Goal: Information Seeking & Learning: Learn about a topic

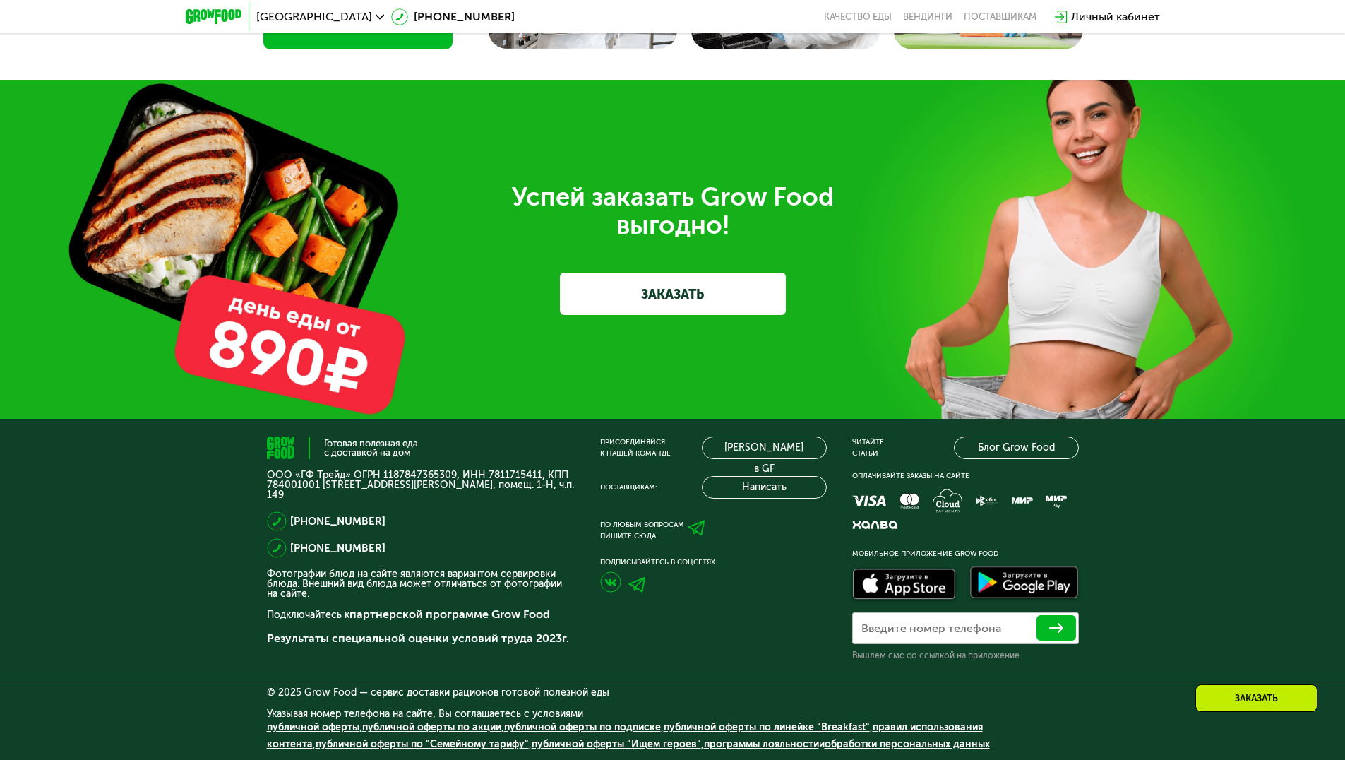
scroll to position [4325, 0]
click at [1279, 707] on div "Заказать" at bounding box center [1256, 698] width 122 height 28
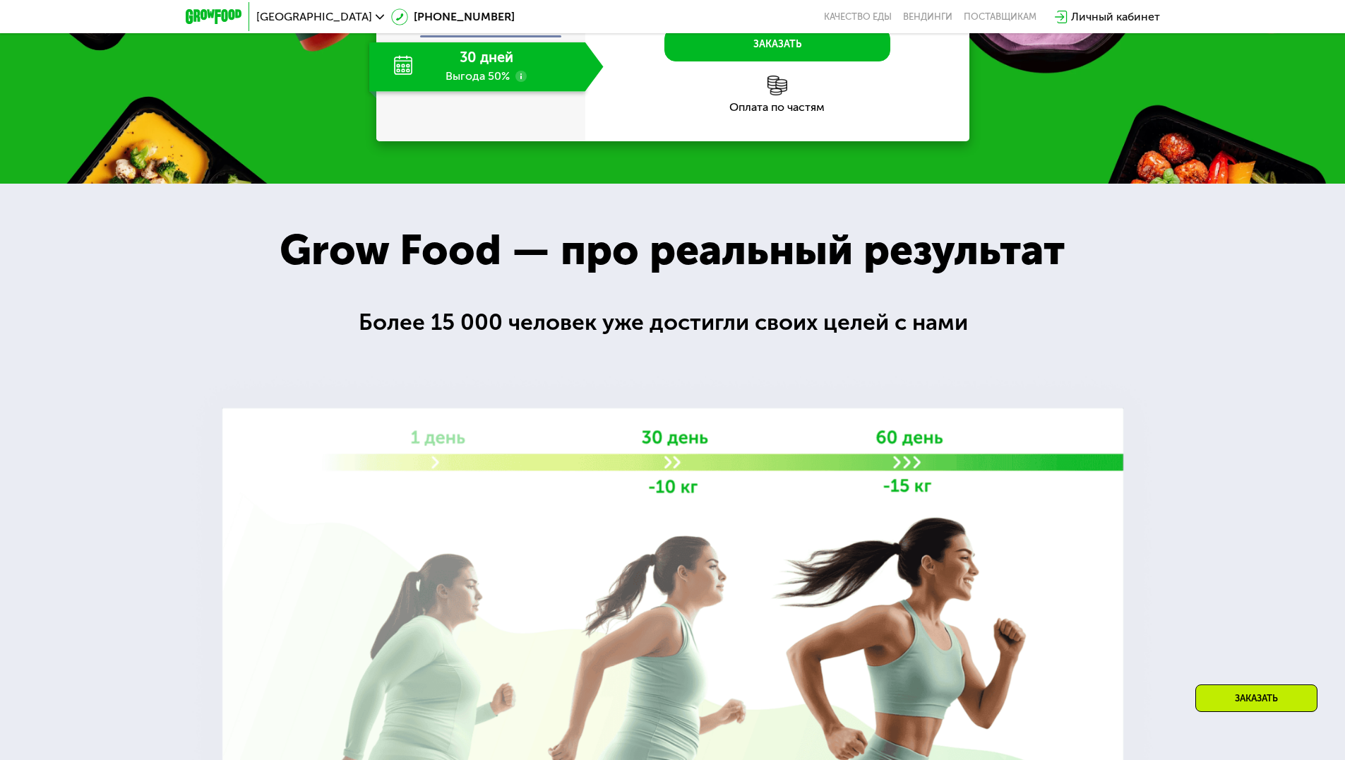
scroll to position [1561, 0]
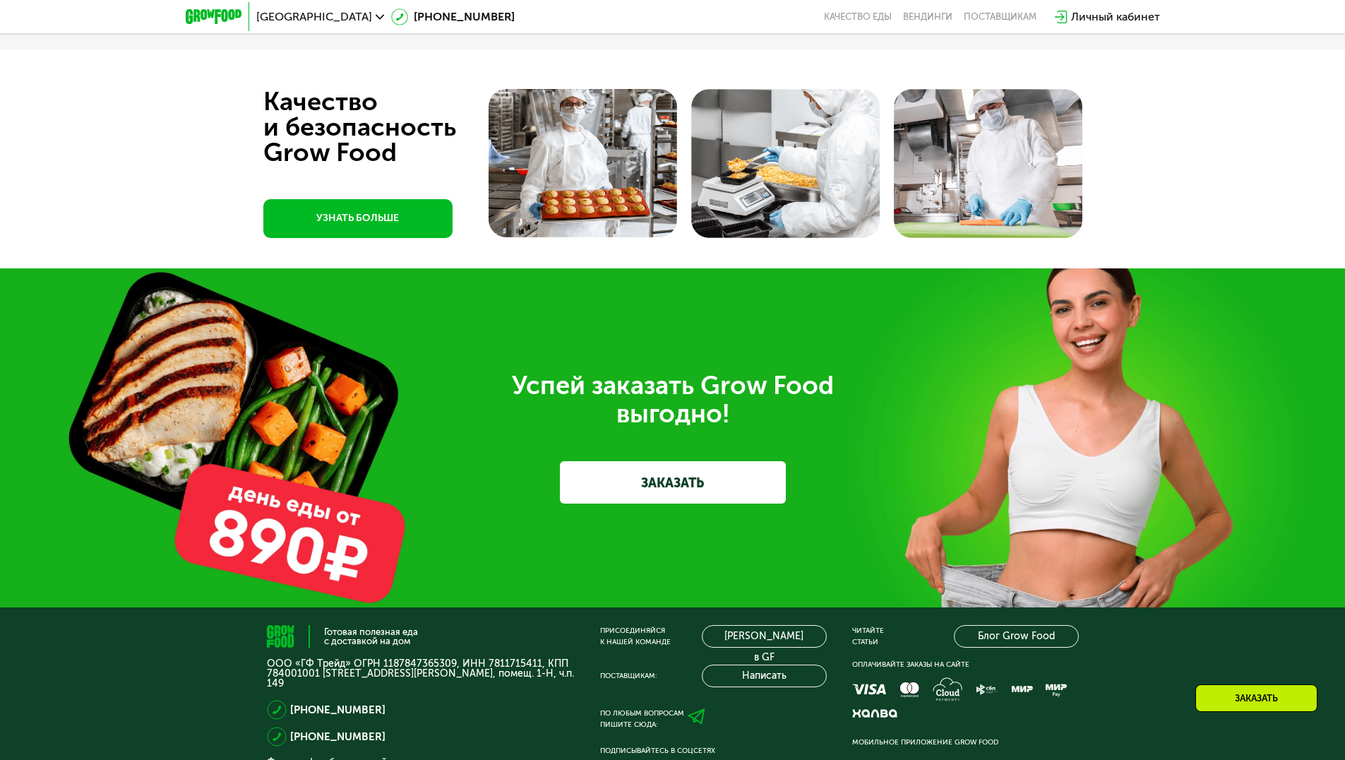
scroll to position [4325, 0]
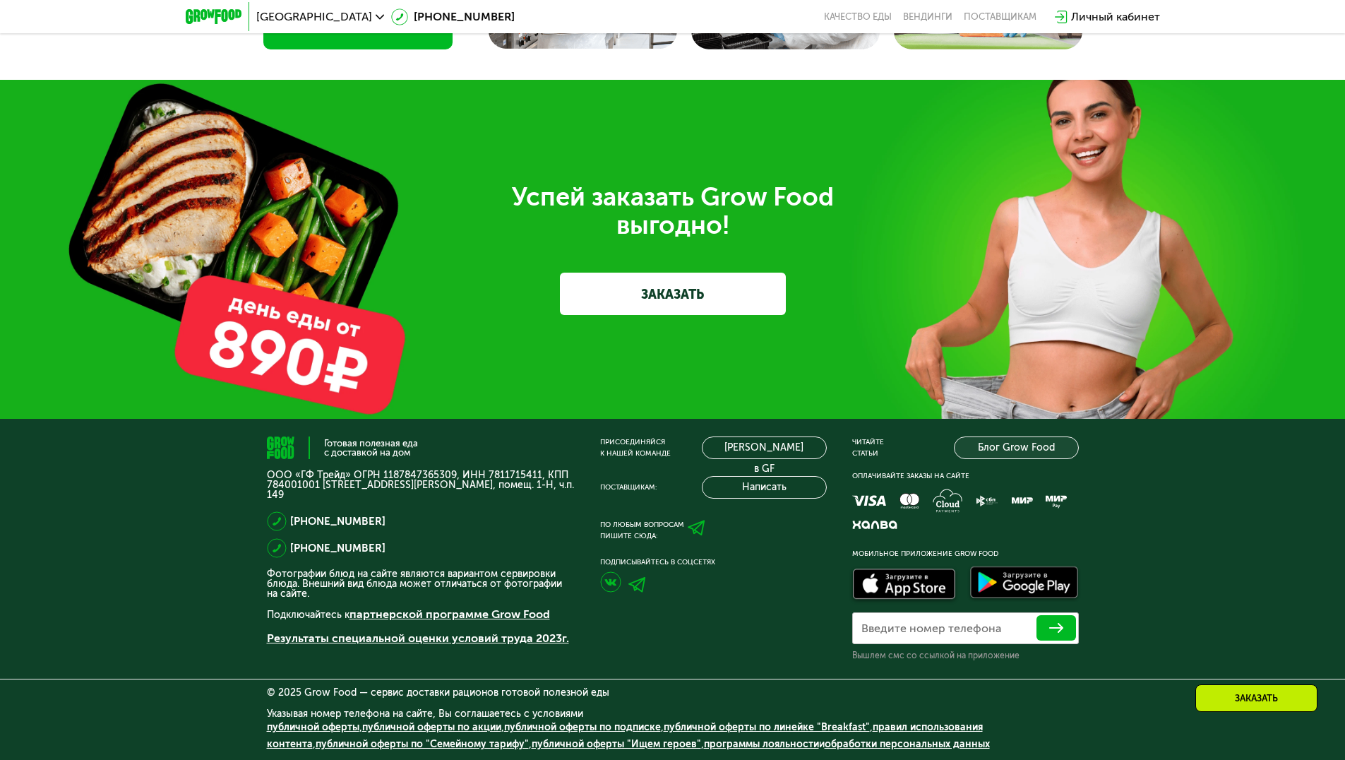
click at [983, 448] on link "Блог Grow Food" at bounding box center [1016, 447] width 125 height 23
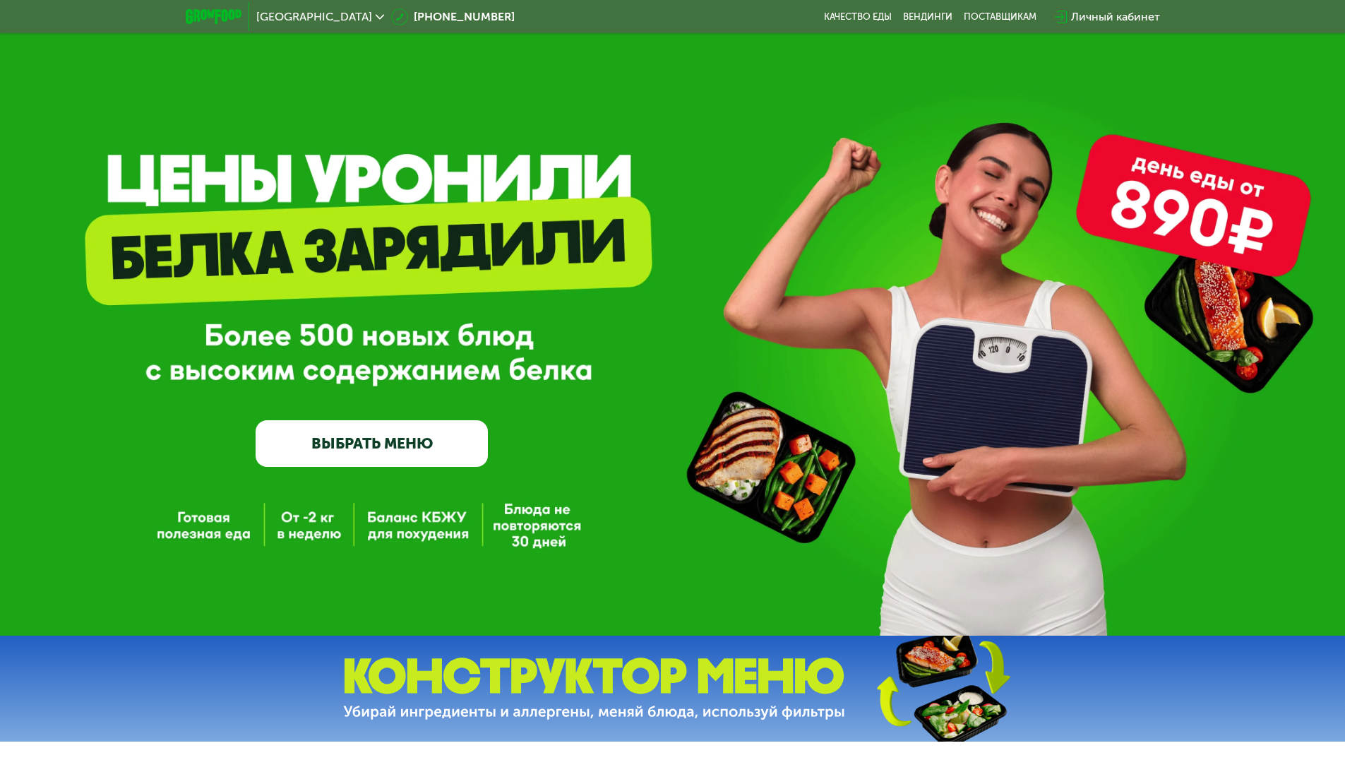
click at [294, 18] on span "[GEOGRAPHIC_DATA]" at bounding box center [314, 16] width 116 height 11
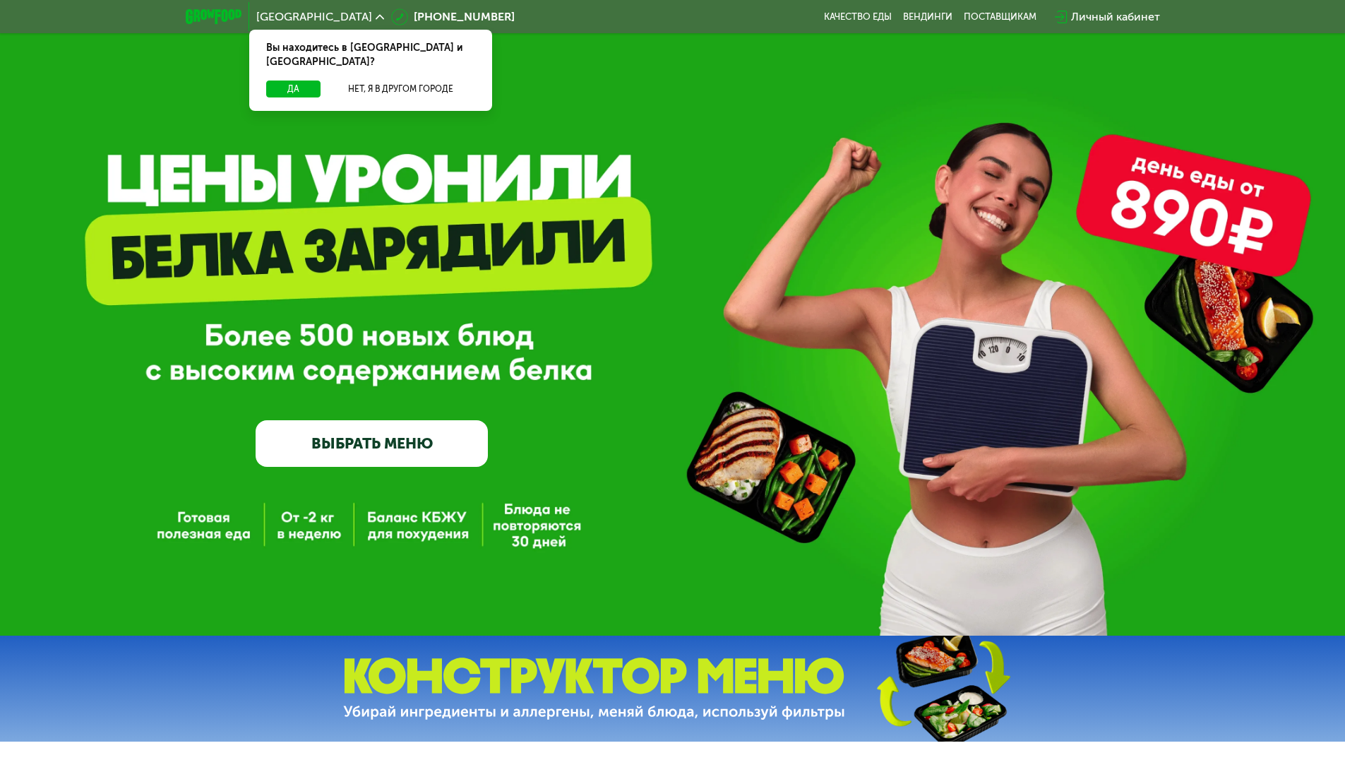
click at [294, 18] on span "[GEOGRAPHIC_DATA]" at bounding box center [314, 16] width 116 height 11
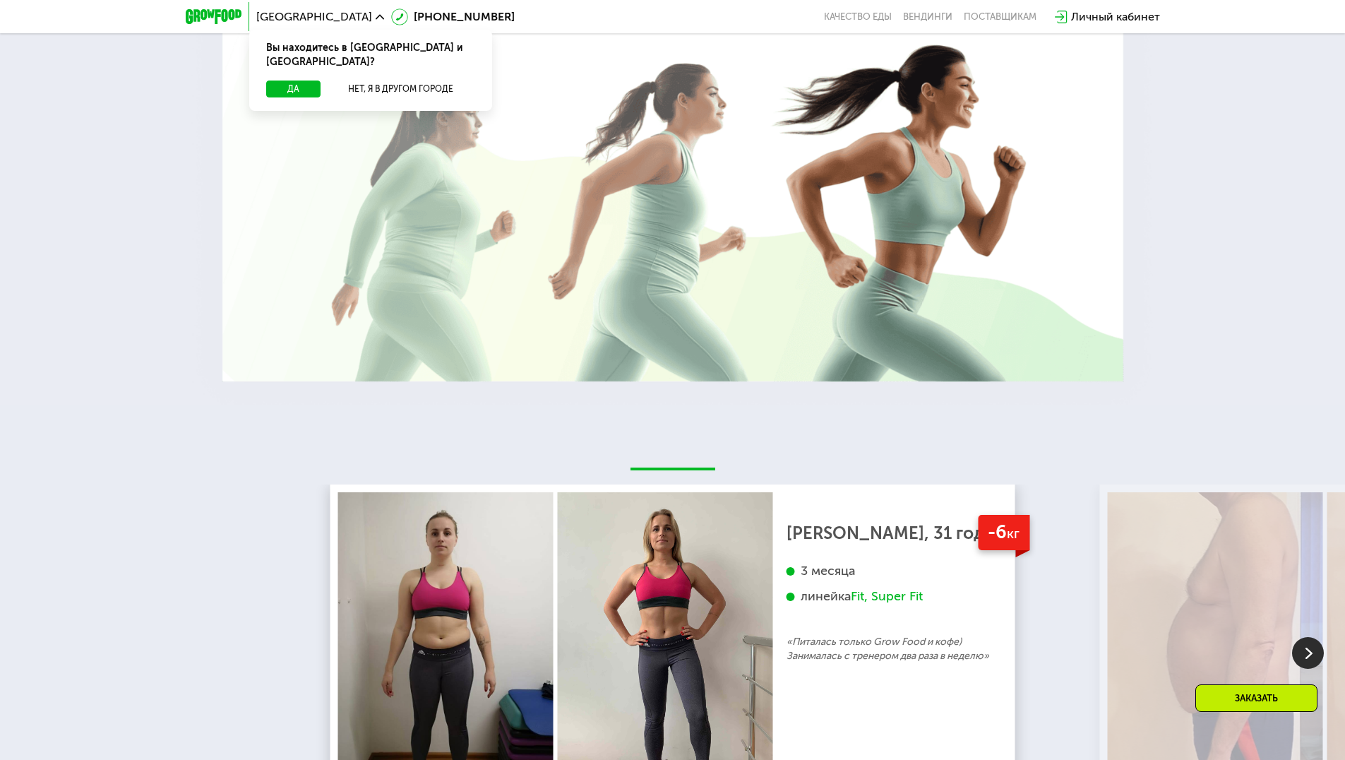
scroll to position [2612, 0]
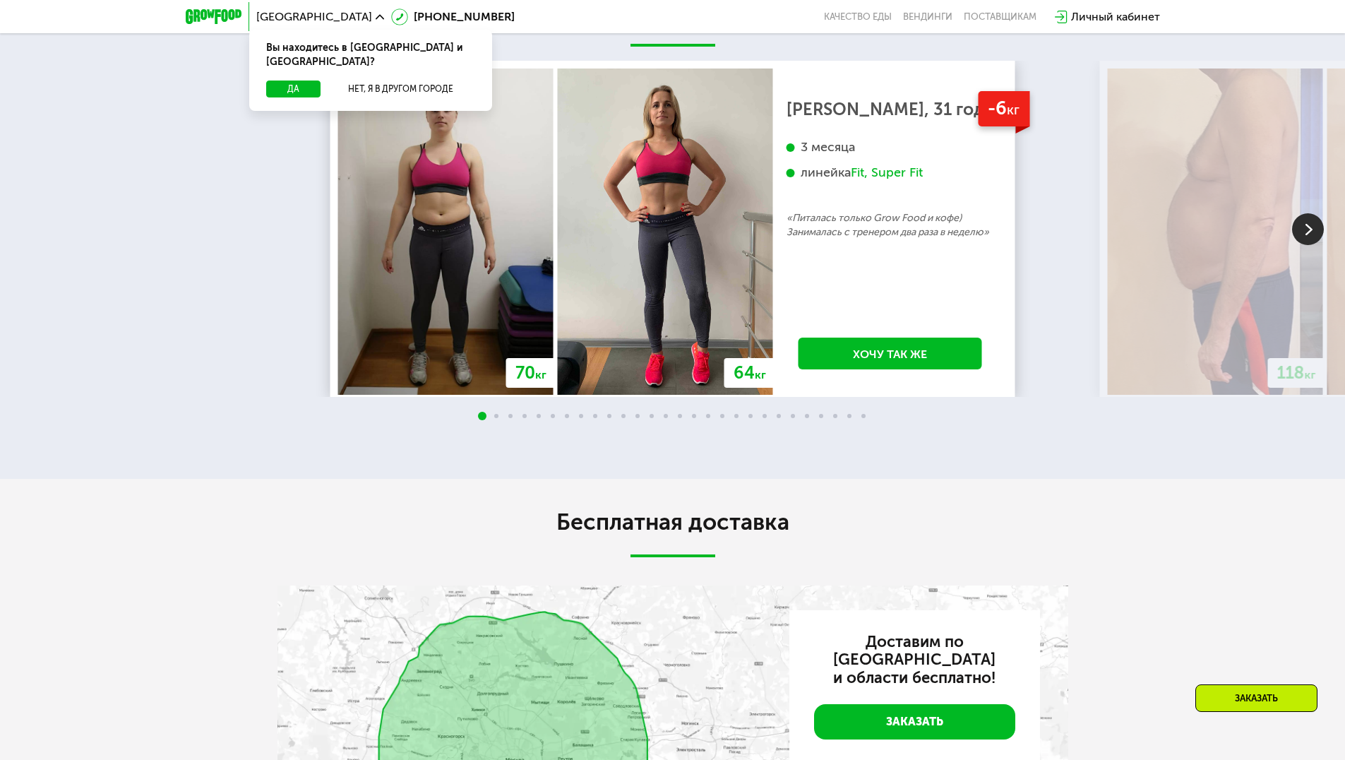
click at [762, 422] on div at bounding box center [672, 416] width 1345 height 11
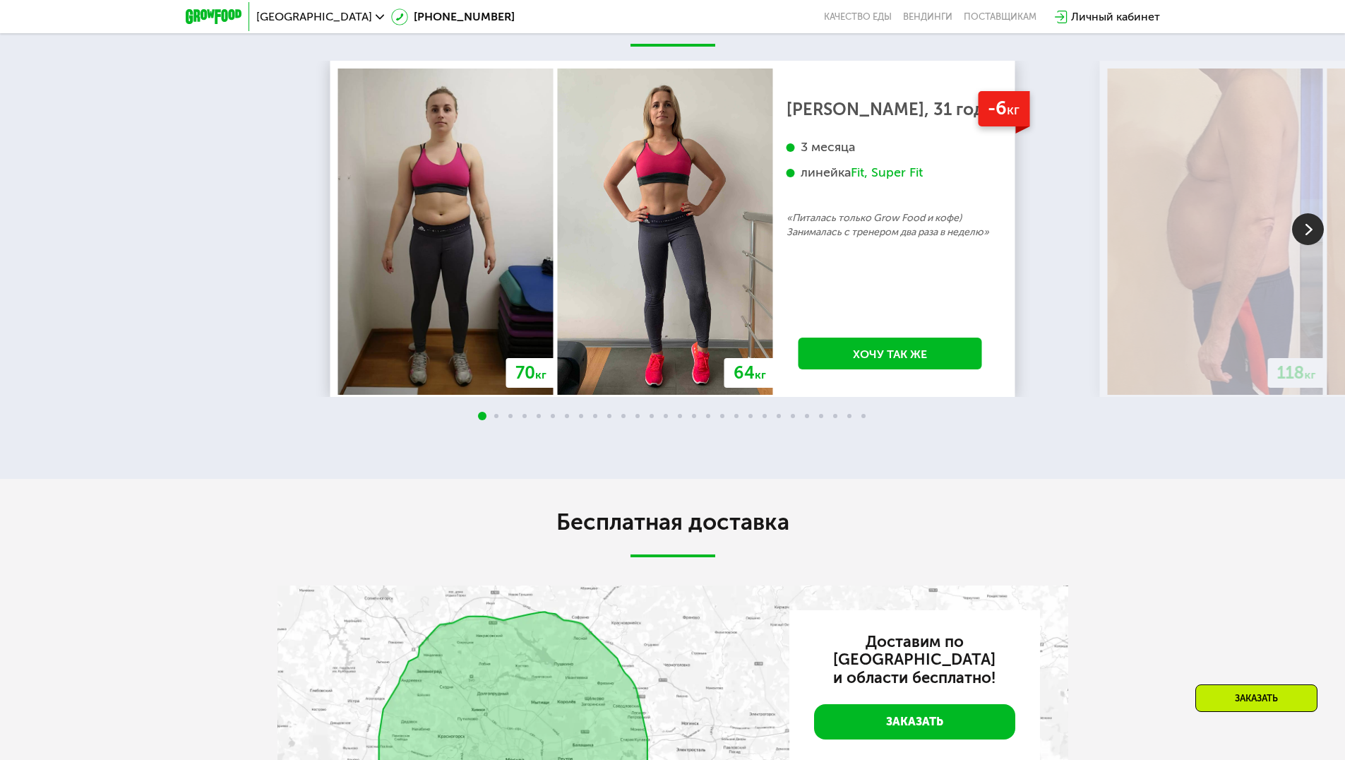
click at [773, 288] on div "-6 кг Екатерина, 31 год 3 месяца линейка Fit, Super Fit «Питалась только Grow F…" at bounding box center [890, 231] width 234 height 326
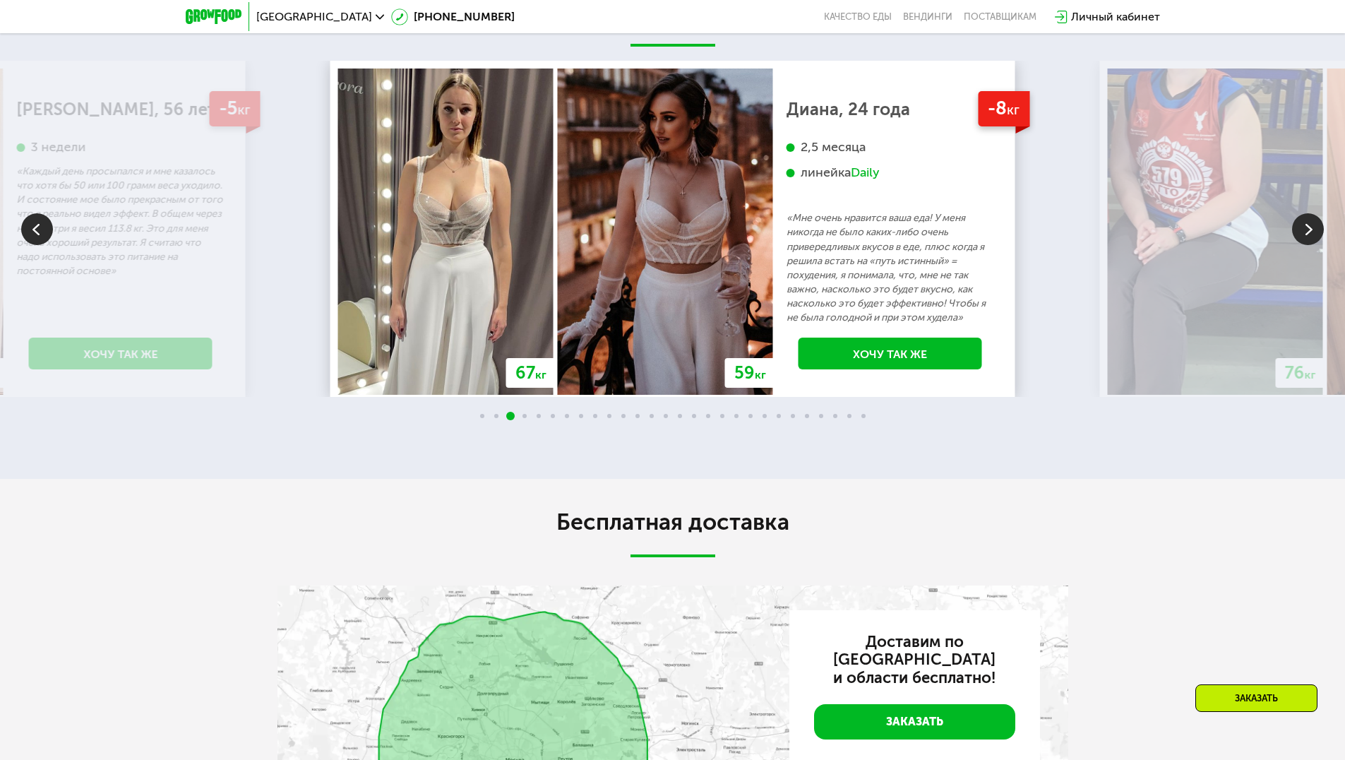
click at [558, 361] on img at bounding box center [665, 231] width 215 height 326
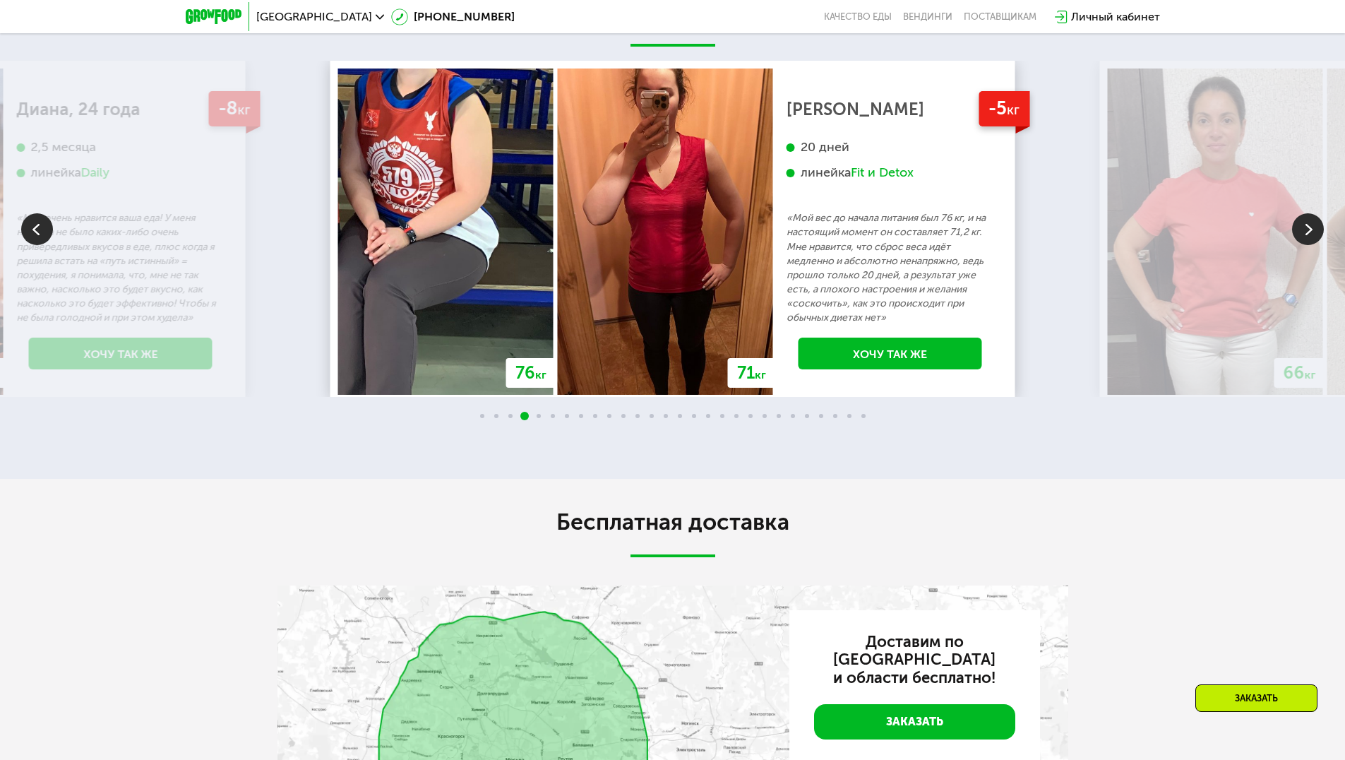
click at [414, 354] on div "76 кг 71 кг -5 кг Ольга 20 дней линейка Fit и Detox «Мой вес до начала питания …" at bounding box center [672, 231] width 669 height 326
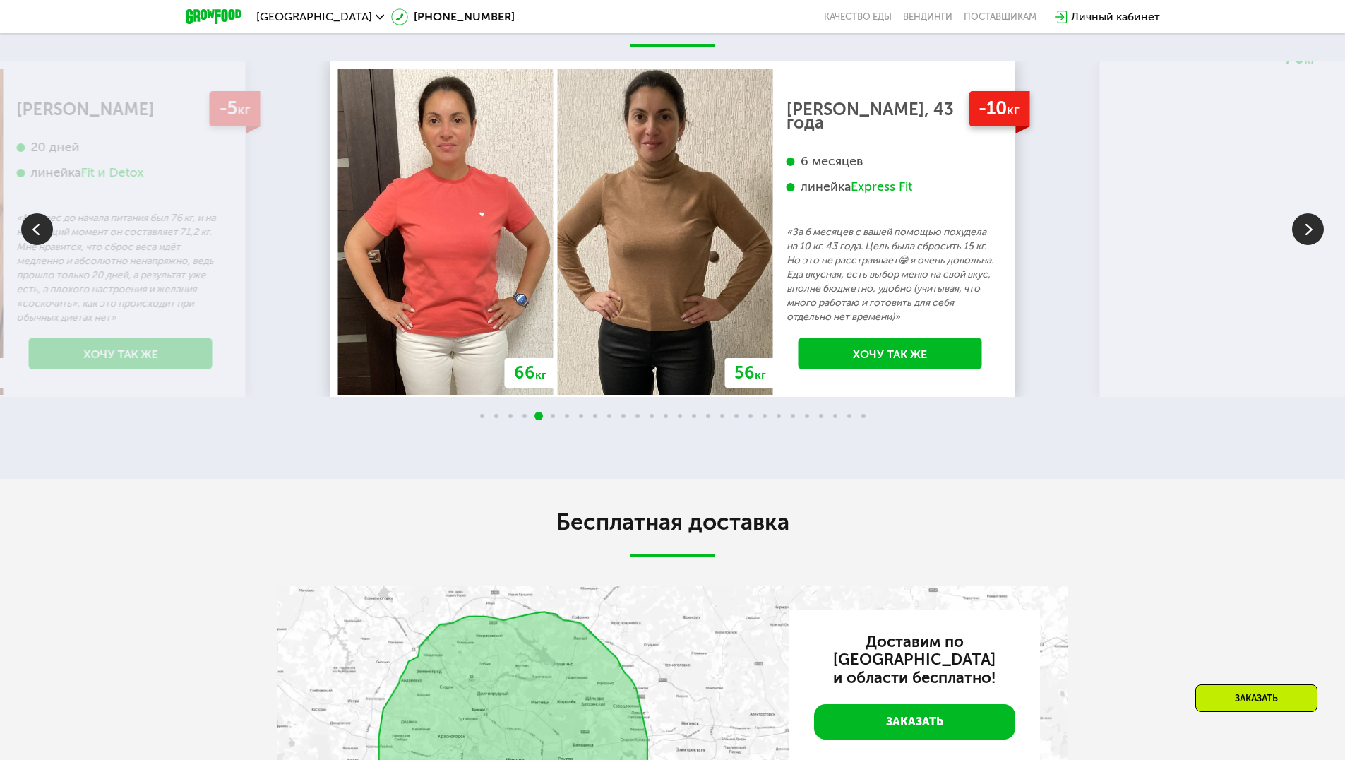
click at [786, 324] on p "«За 6 месяцев с вашей помощью похудела на 10 кг. 43 года. Цель была сбросить 15…" at bounding box center [890, 274] width 208 height 99
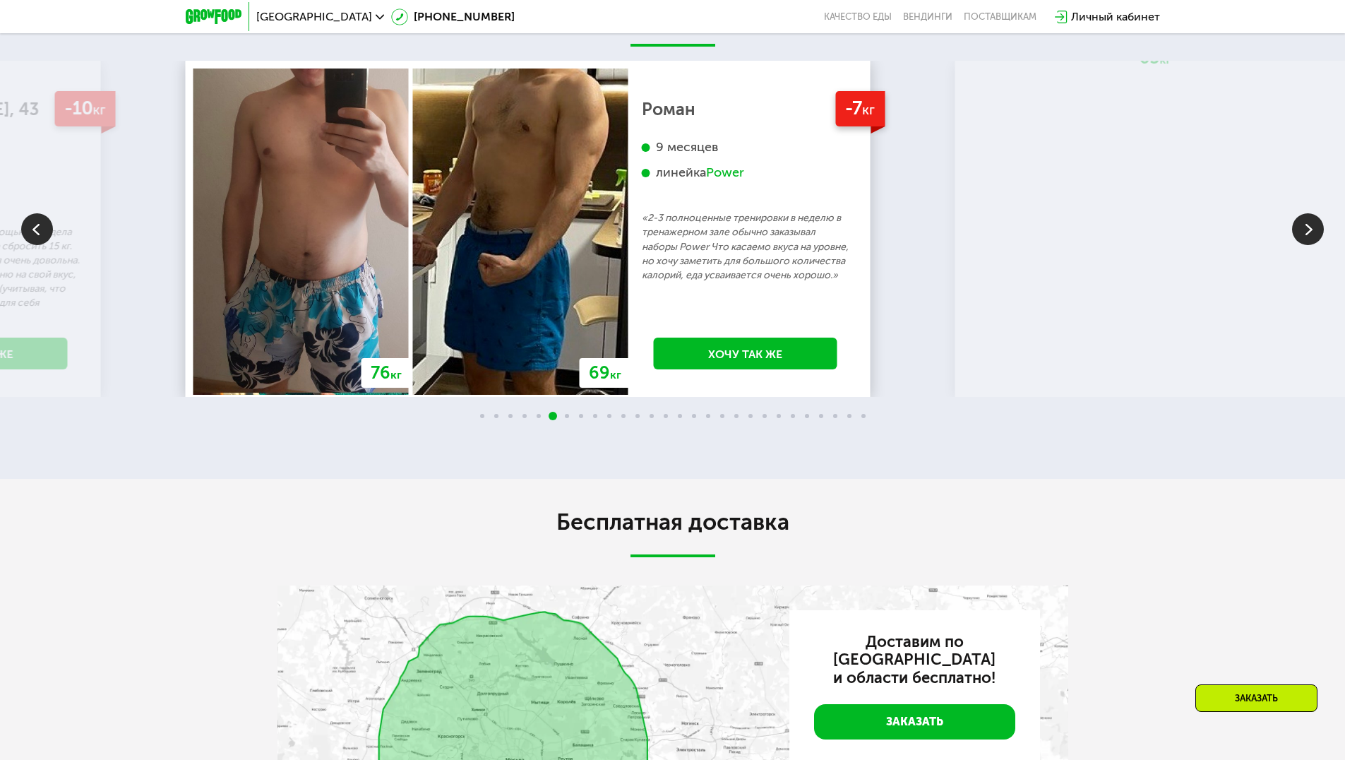
click at [707, 282] on p "«2-3 полноценные тренировки в неделю в тренажерном зале обычно заказывал наборы…" at bounding box center [746, 246] width 208 height 71
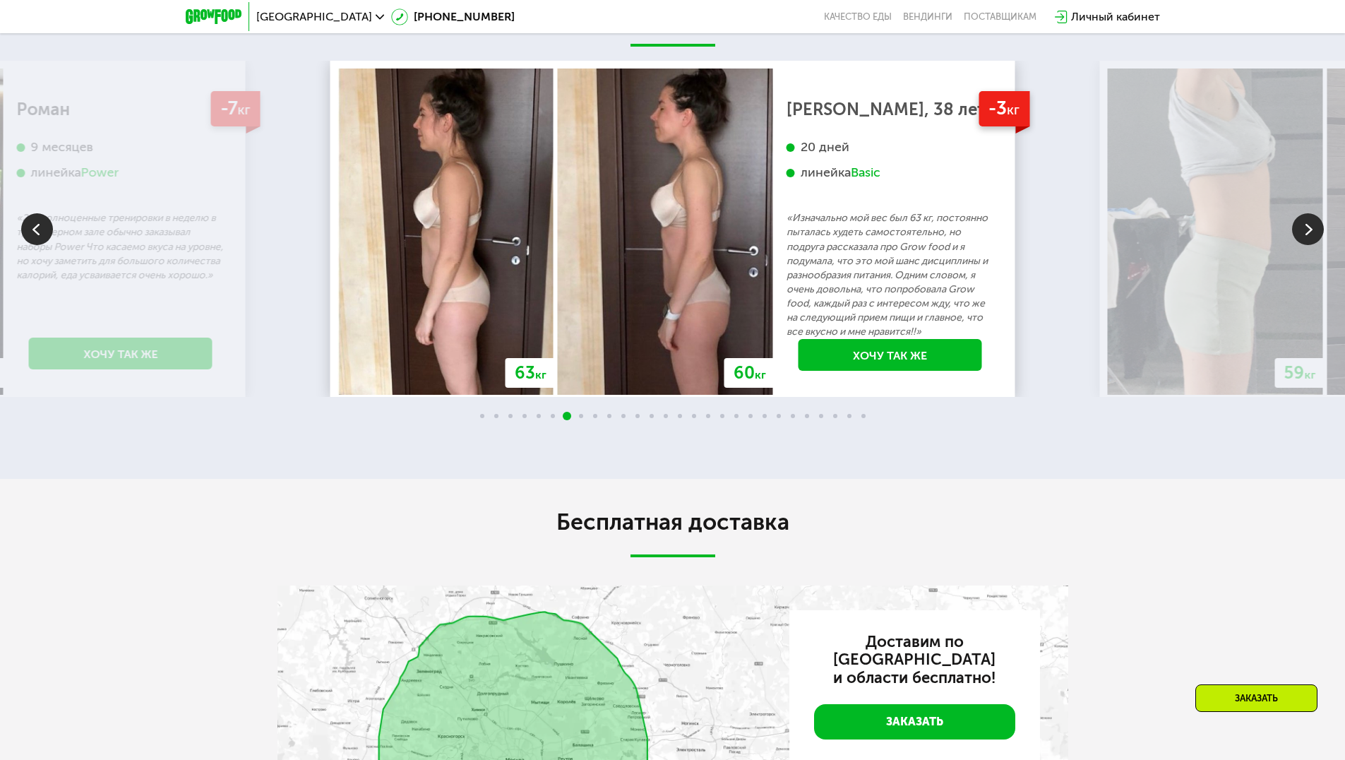
click at [786, 211] on div "20 дней линейка Basic" at bounding box center [890, 175] width 208 height 72
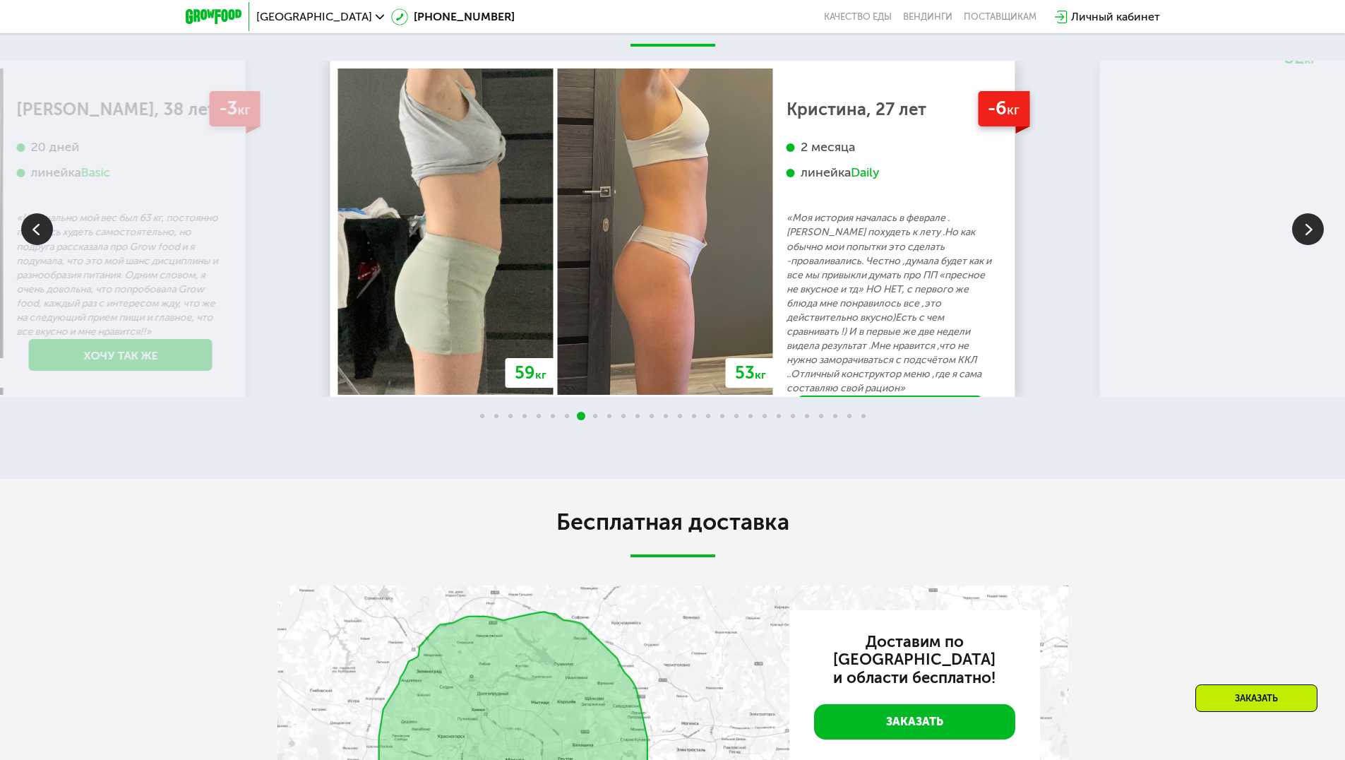
click at [710, 311] on div "59 кг 53 кг -6 кг Кристина, 27 лет 2 месяца линейка Daily «Моя история началась…" at bounding box center [672, 260] width 669 height 384
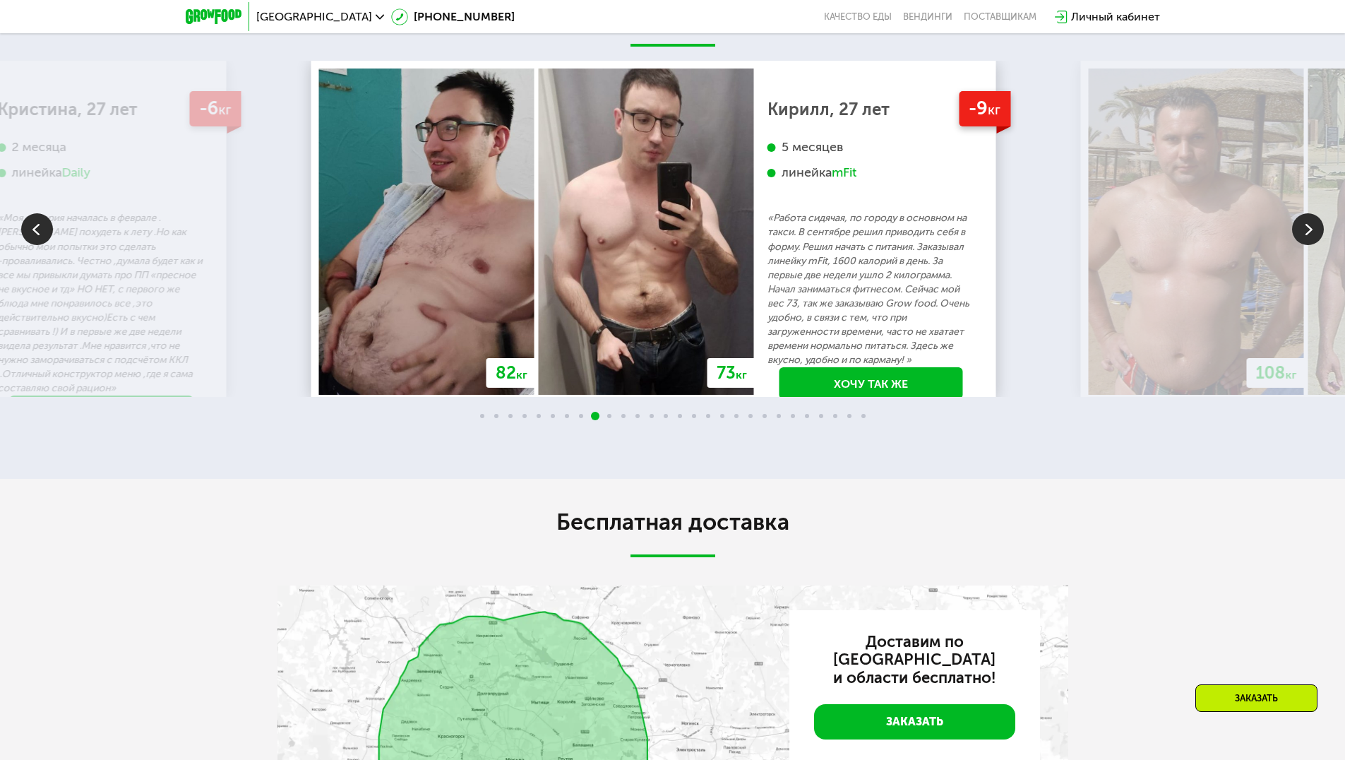
click at [539, 348] on img at bounding box center [646, 231] width 215 height 326
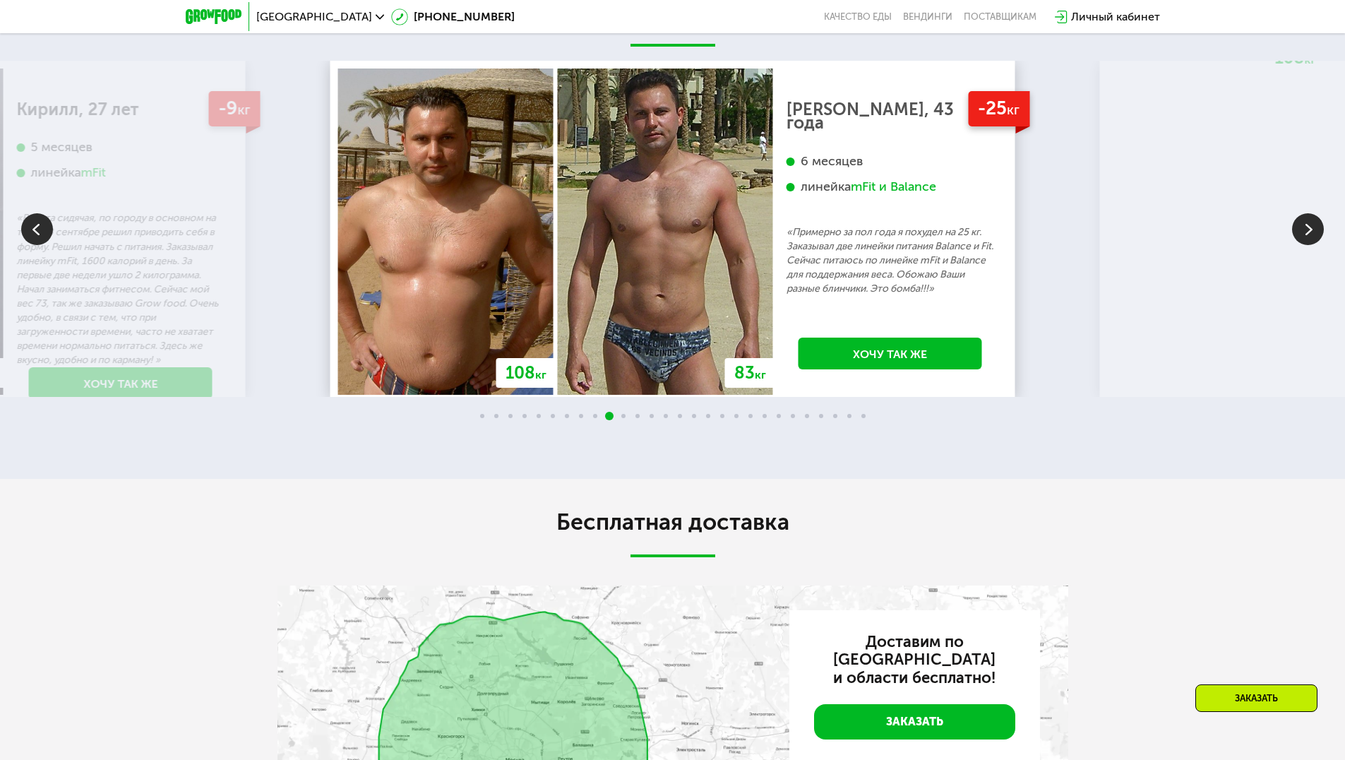
click at [773, 376] on div "-25 кг Юрий, 43 года 6 месяцев линейка mFit и Balance «Примерно за пол года я п…" at bounding box center [890, 231] width 234 height 326
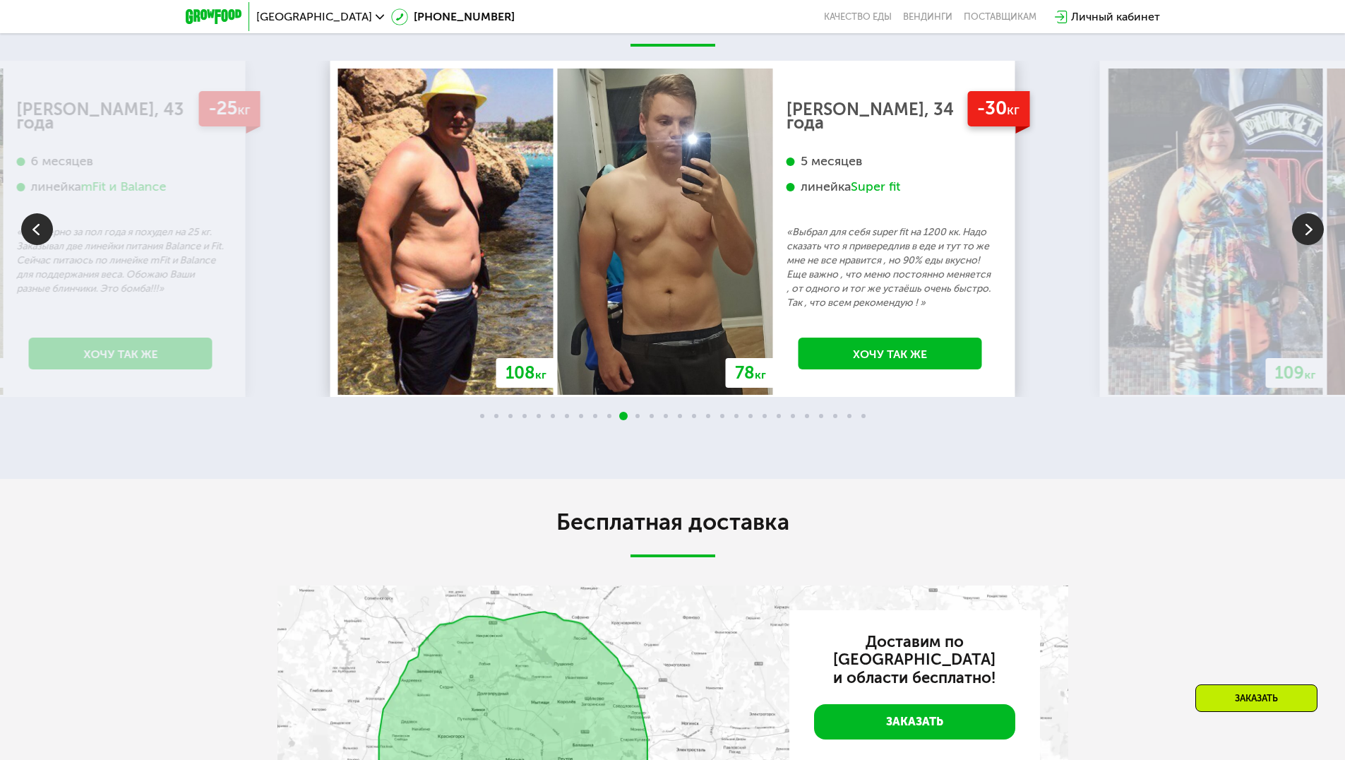
click at [697, 363] on div "108 кг 78 кг -30 кг Михаил, 34 года 5 месяцев линейка Super fit «Выбрал для себ…" at bounding box center [672, 231] width 669 height 326
click at [773, 319] on div "-30 кг Михаил, 34 года 5 месяцев линейка Super fit «Выбрал для себя super fit н…" at bounding box center [890, 231] width 234 height 326
